Goal: Find specific page/section: Find specific page/section

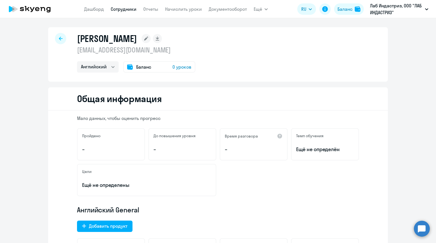
select select "english"
click at [123, 8] on link "Сотрудники" at bounding box center [124, 9] width 26 height 6
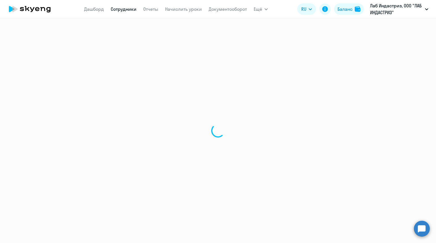
select select "30"
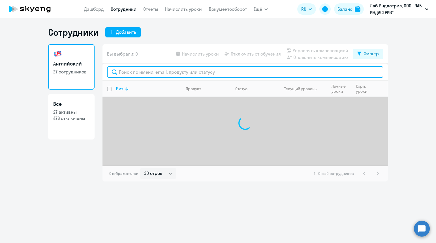
click at [148, 74] on input "text" at bounding box center [245, 71] width 276 height 11
paste input "[EMAIL_ADDRESS][DOMAIN_NAME]"
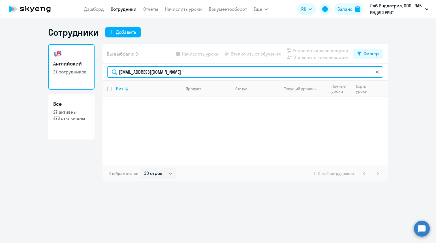
drag, startPoint x: 199, startPoint y: 71, endPoint x: 102, endPoint y: 72, distance: 97.4
click at [102, 72] on div "Английский 27 сотрудников Все 27 активны 478 отключены Вы выбрали: 0 Начислить …" at bounding box center [218, 112] width 340 height 137
paste input "[PERSON_NAME].mayaksina"
drag, startPoint x: 195, startPoint y: 75, endPoint x: 103, endPoint y: 77, distance: 91.7
click at [104, 76] on div "[PERSON_NAME][EMAIL_ADDRESS][DOMAIN_NAME]" at bounding box center [244, 71] width 285 height 17
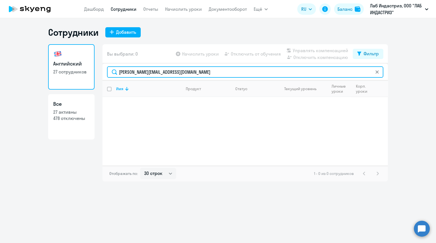
paste input "semen.mukhitdinov"
drag, startPoint x: 205, startPoint y: 73, endPoint x: 119, endPoint y: 73, distance: 86.3
click at [119, 73] on input "[EMAIL_ADDRESS][DOMAIN_NAME]" at bounding box center [245, 71] width 276 height 11
paste input "gennadij.kuroed"
drag, startPoint x: 208, startPoint y: 72, endPoint x: 73, endPoint y: 70, distance: 135.6
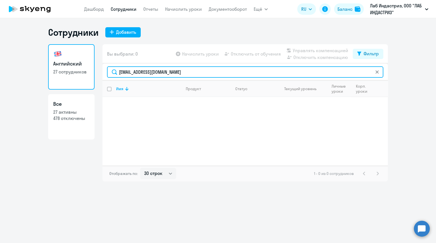
click at [73, 70] on div "Английский 27 сотрудников Все 27 активны 478 отключены Вы выбрали: 0 Начислить …" at bounding box center [218, 112] width 340 height 137
paste input "[PERSON_NAME].aksamentnyy"
drag, startPoint x: 209, startPoint y: 73, endPoint x: 99, endPoint y: 71, distance: 109.6
click at [99, 71] on div "Английский 27 сотрудников Все 27 активны 478 отключены Вы выбрали: 0 Начислить …" at bounding box center [218, 112] width 340 height 137
paste input "[PERSON_NAME].kakurina"
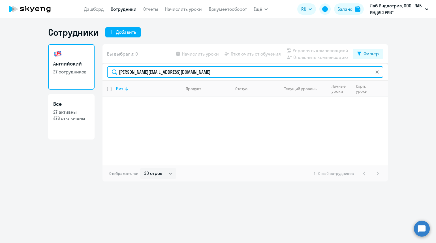
drag, startPoint x: 205, startPoint y: 74, endPoint x: 92, endPoint y: 74, distance: 112.7
click at [92, 74] on div "Английский 27 сотрудников Все 27 активны 478 отключены Вы выбрали: 0 Начислить …" at bounding box center [218, 112] width 340 height 137
paste input "[PERSON_NAME]."
drag, startPoint x: 204, startPoint y: 69, endPoint x: 76, endPoint y: 73, distance: 127.5
click at [77, 73] on div "Английский 27 сотрудников Все 27 активны 478 отключены Вы выбрали: 0 Начислить …" at bounding box center [218, 112] width 340 height 137
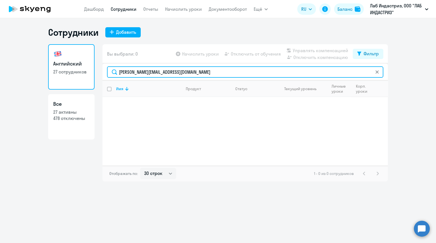
paste input "darya.tereschenko"
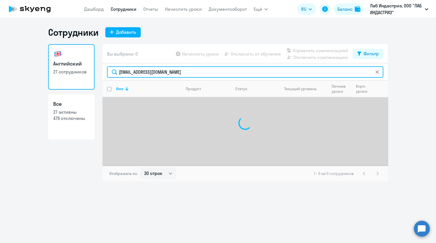
type input "[EMAIL_ADDRESS][DOMAIN_NAME]"
